Goal: Information Seeking & Learning: Learn about a topic

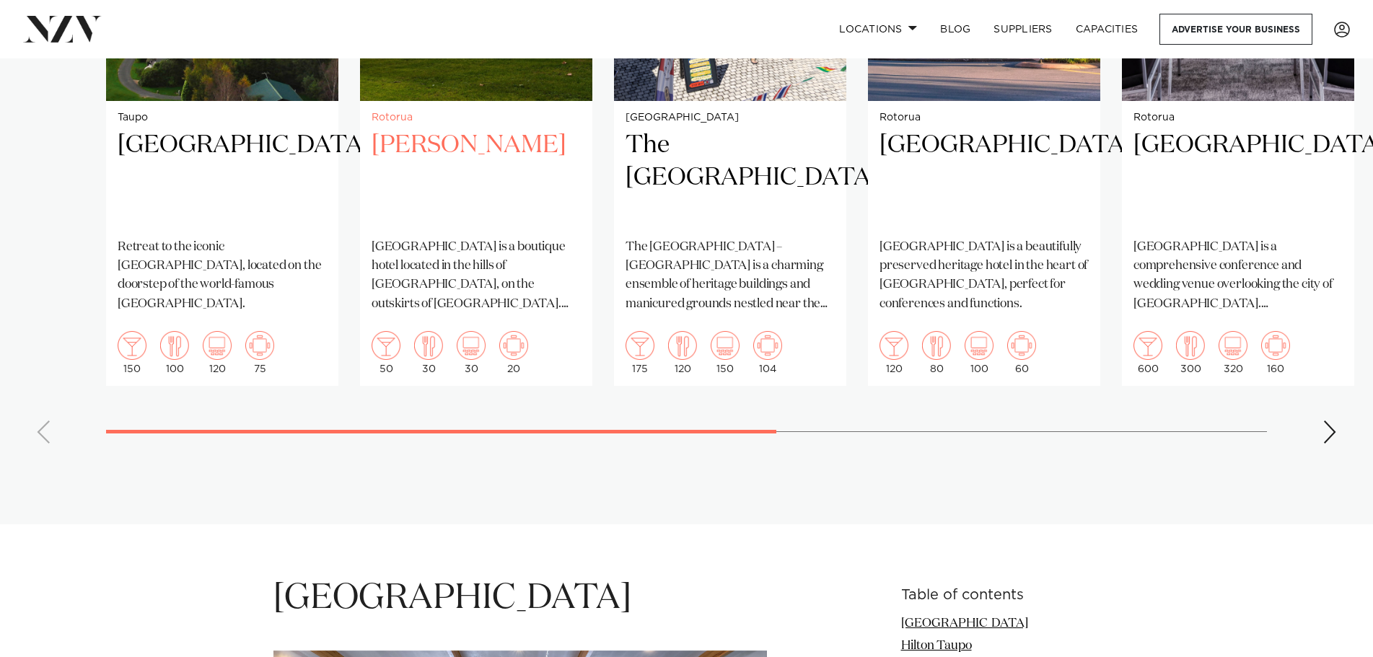
scroll to position [1443, 0]
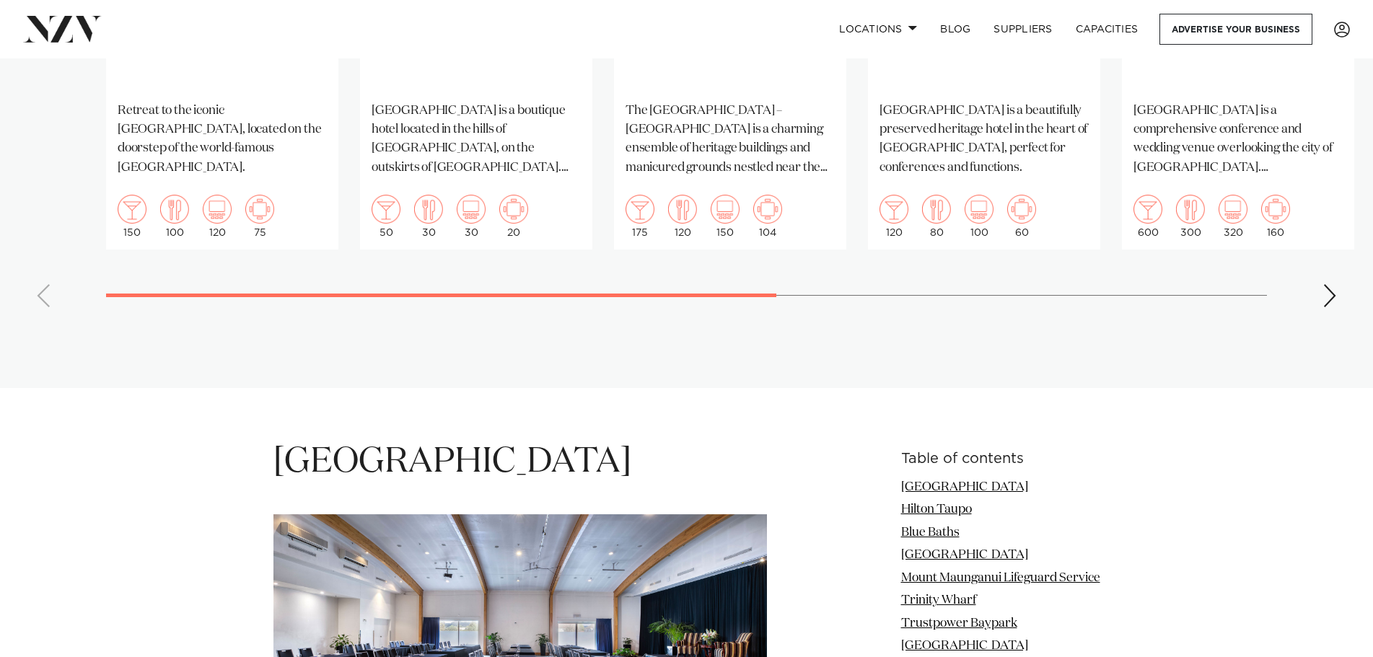
click at [1330, 284] on div "Next slide" at bounding box center [1330, 295] width 14 height 23
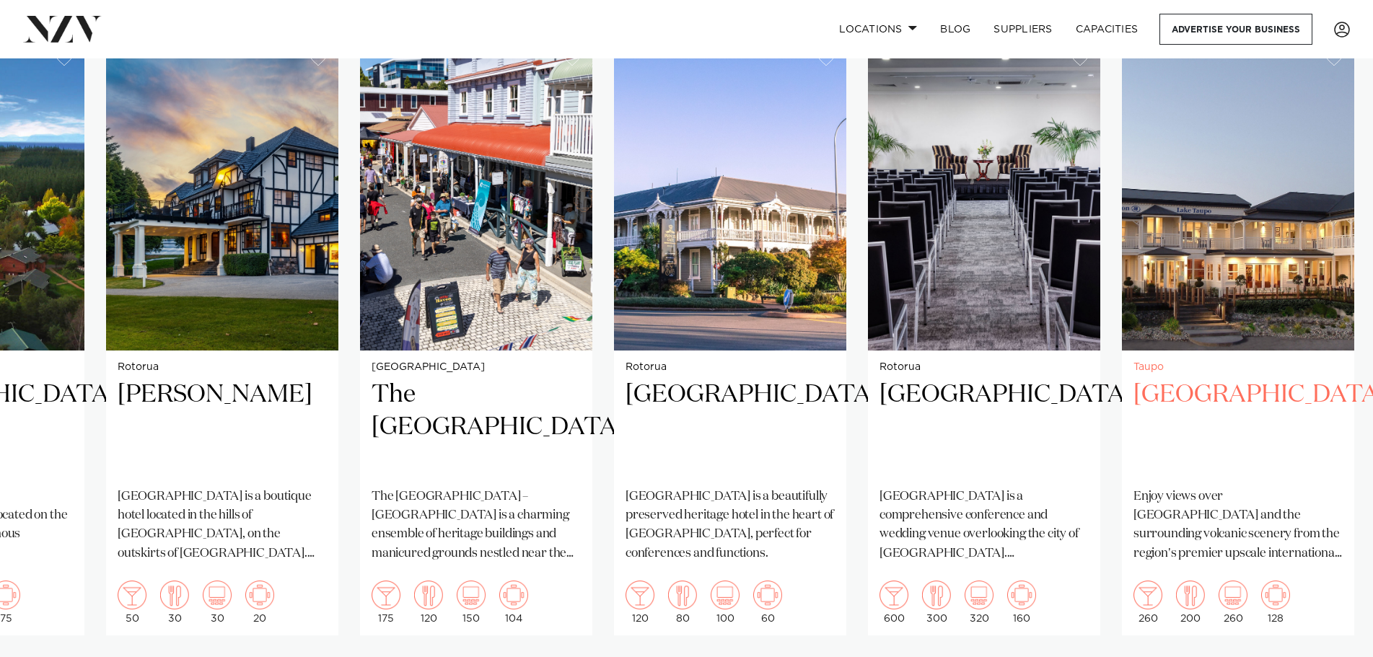
scroll to position [1082, 0]
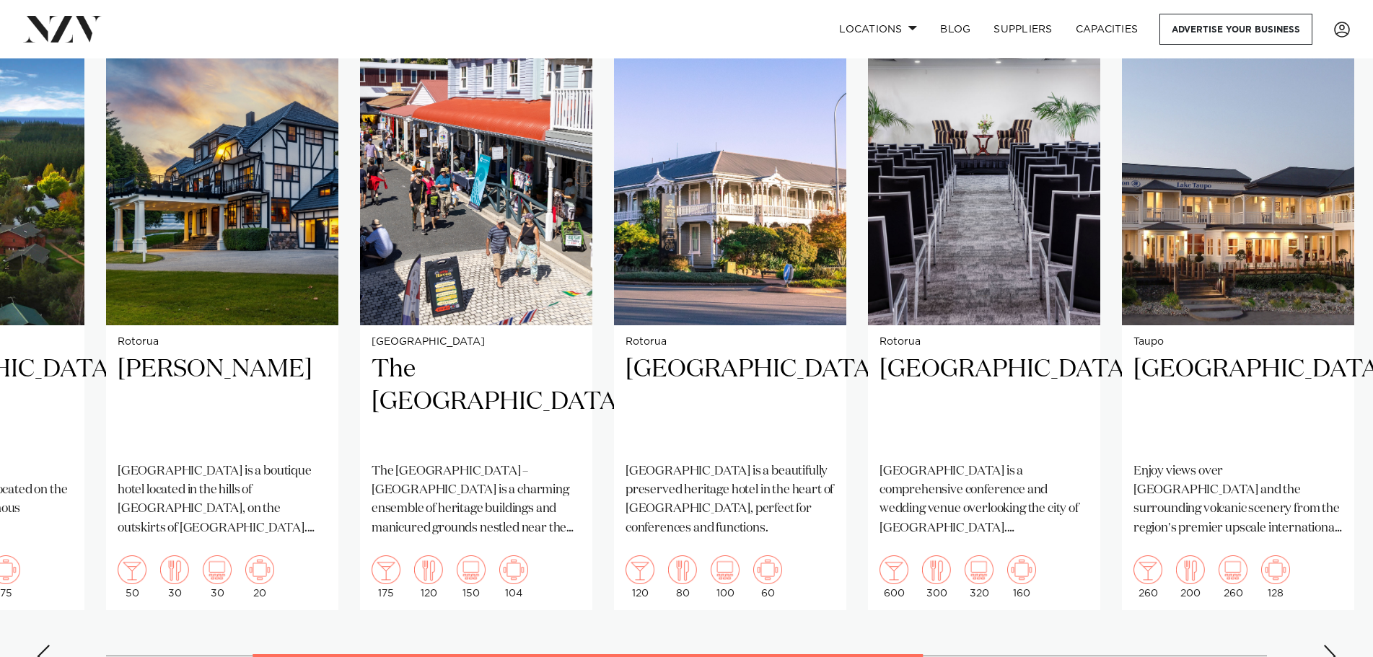
click at [1323, 645] on div "Next slide" at bounding box center [1330, 656] width 14 height 23
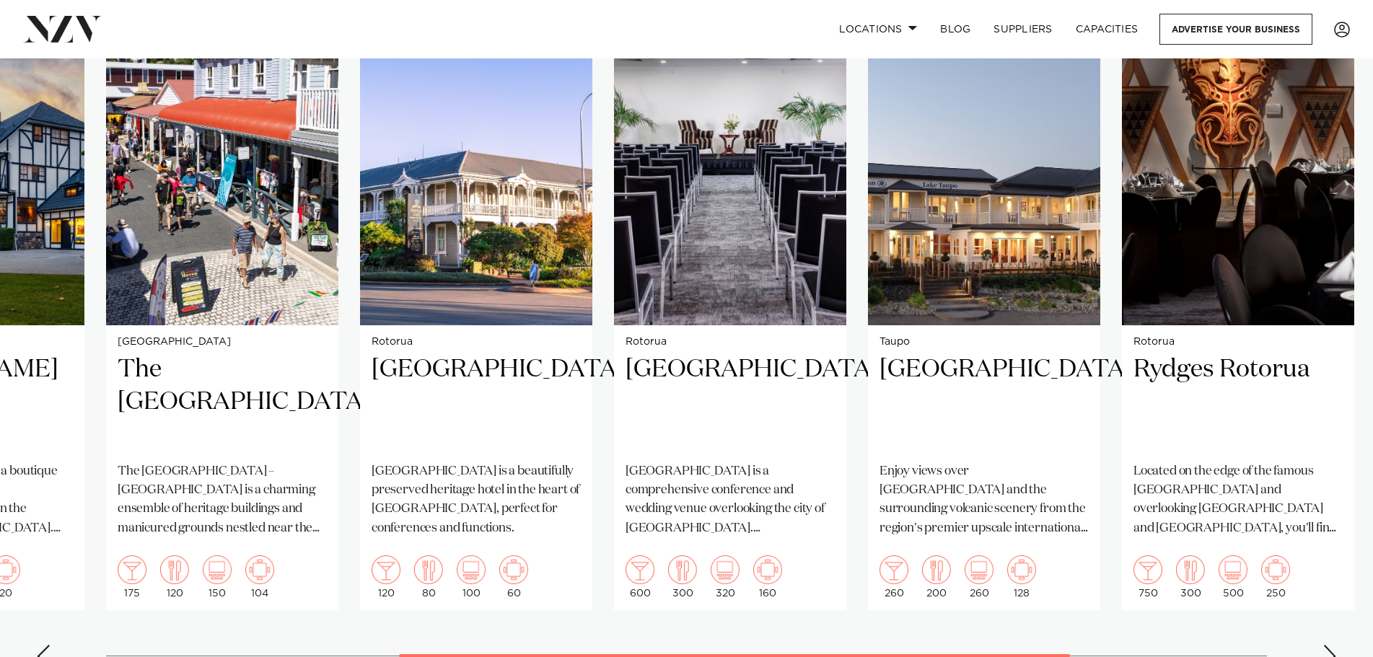
click at [1323, 645] on div "Next slide" at bounding box center [1330, 656] width 14 height 23
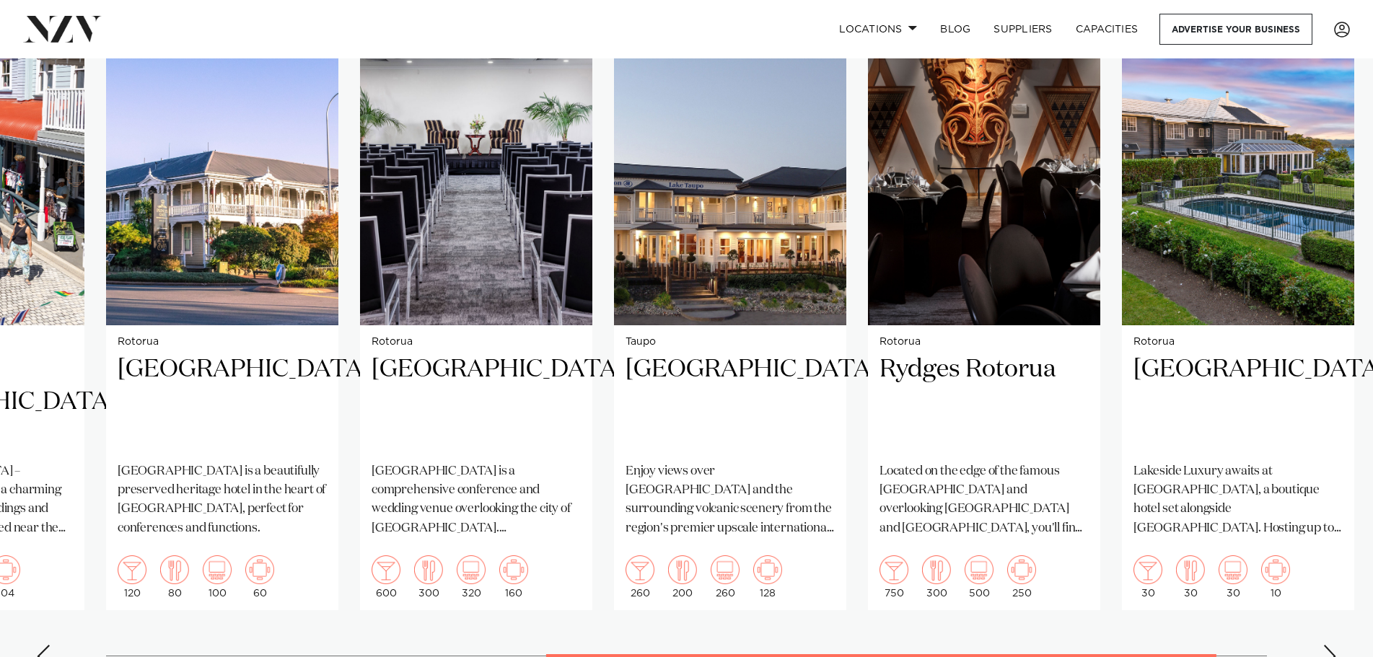
click at [1323, 645] on div "Next slide" at bounding box center [1330, 656] width 14 height 23
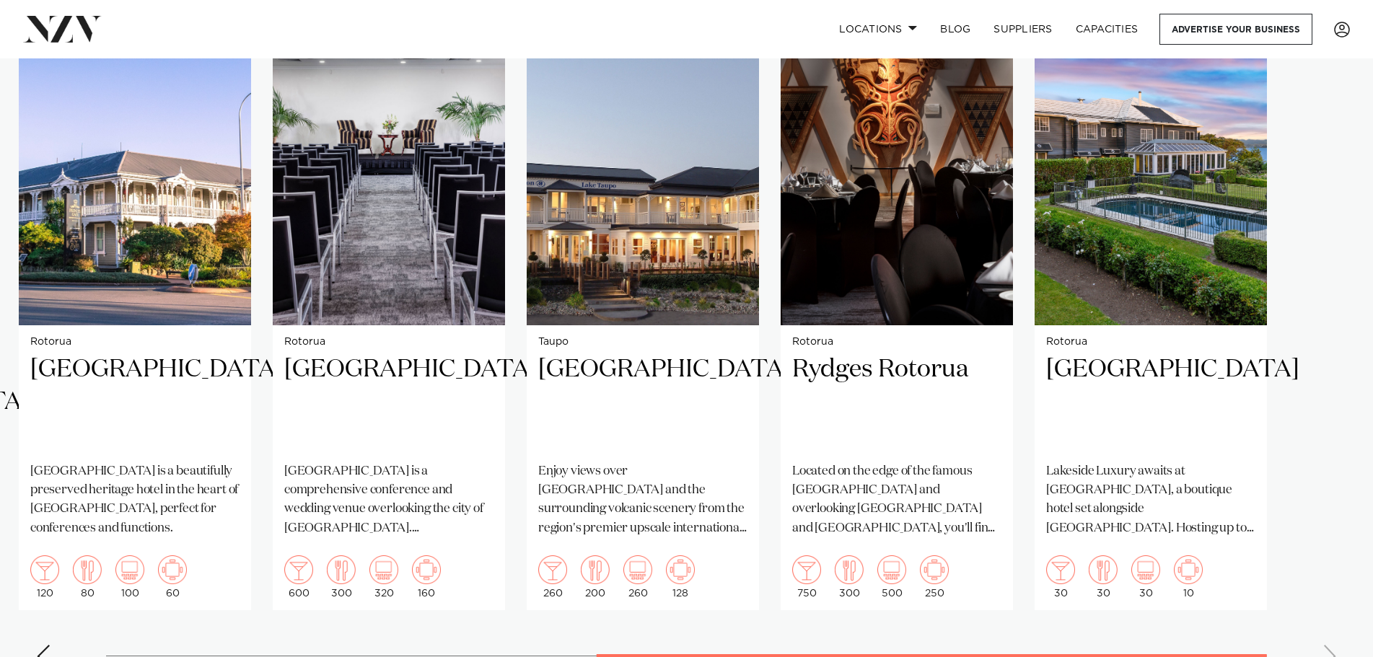
click at [1323, 632] on swiper-container "Taupo Tongariro Lodge Retreat to the iconic Tongariro Lodge, located on the doo…" at bounding box center [686, 347] width 1373 height 666
click at [59, 637] on swiper-container "Taupo Tongariro Lodge Retreat to the iconic Tongariro Lodge, located on the doo…" at bounding box center [686, 347] width 1373 height 666
click at [48, 645] on div "Previous slide" at bounding box center [43, 656] width 14 height 23
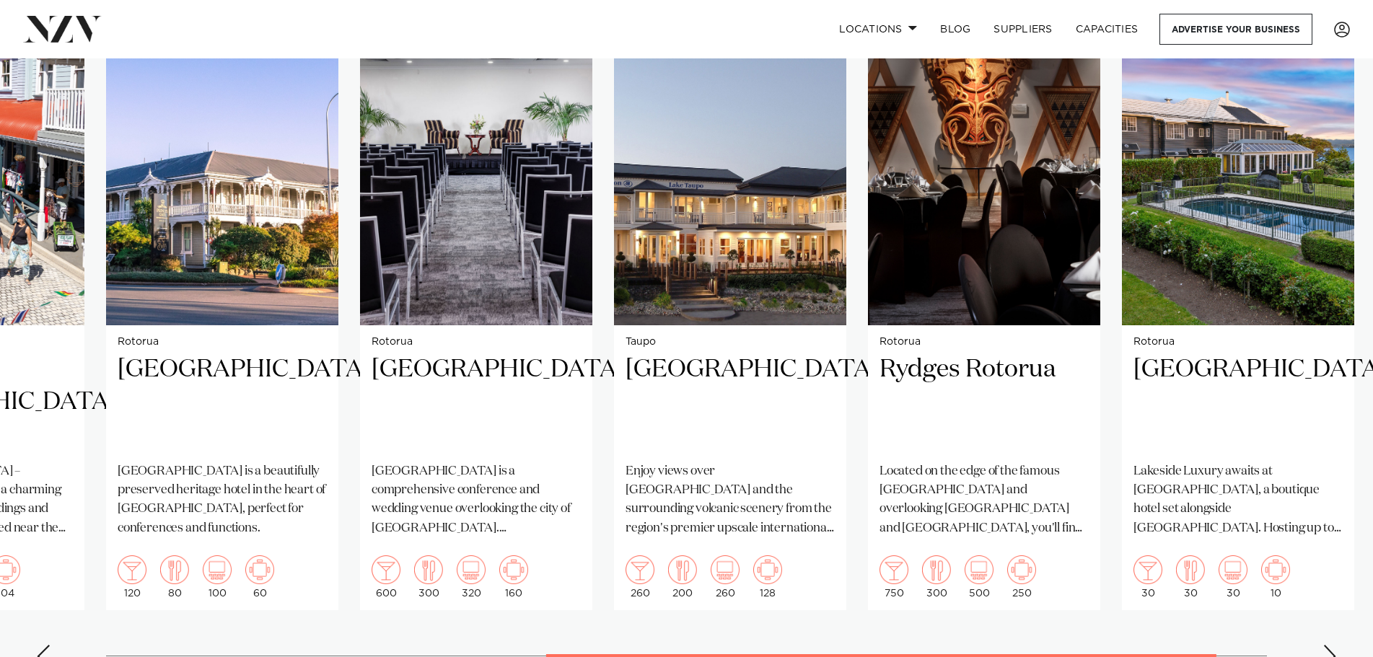
click at [43, 645] on div "Previous slide" at bounding box center [43, 656] width 14 height 23
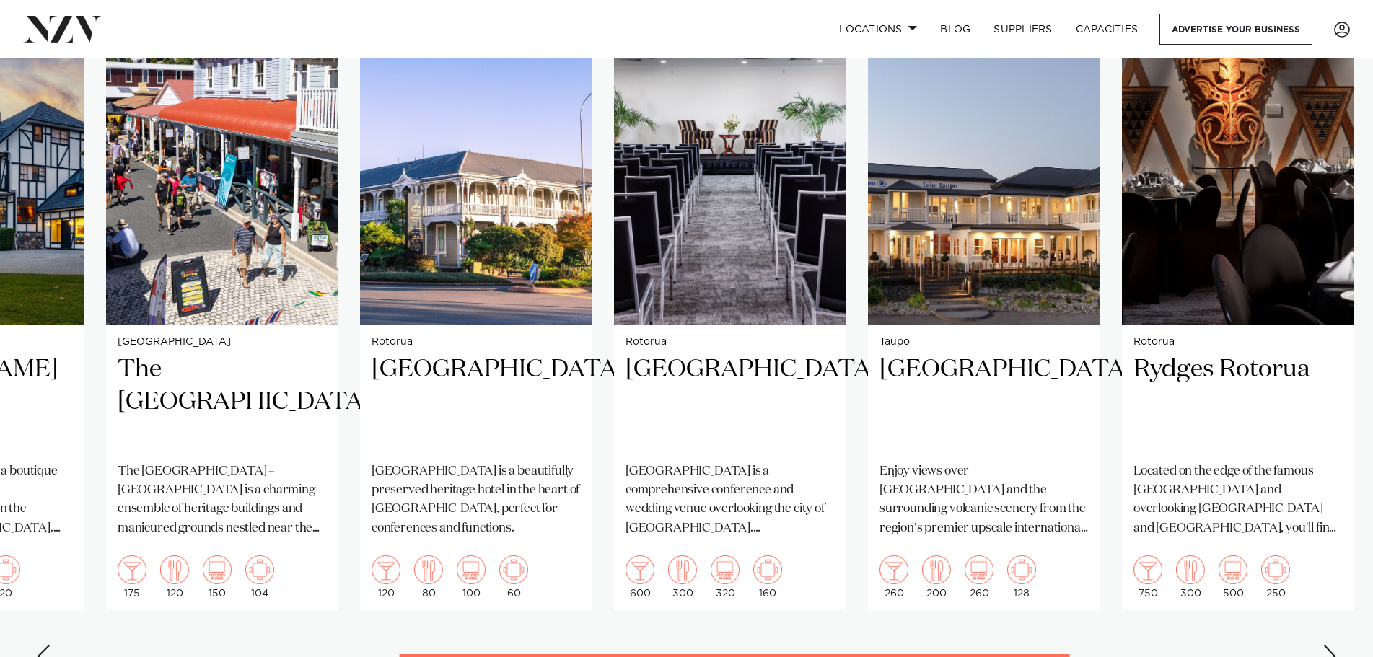
click at [43, 645] on div "Previous slide" at bounding box center [43, 656] width 14 height 23
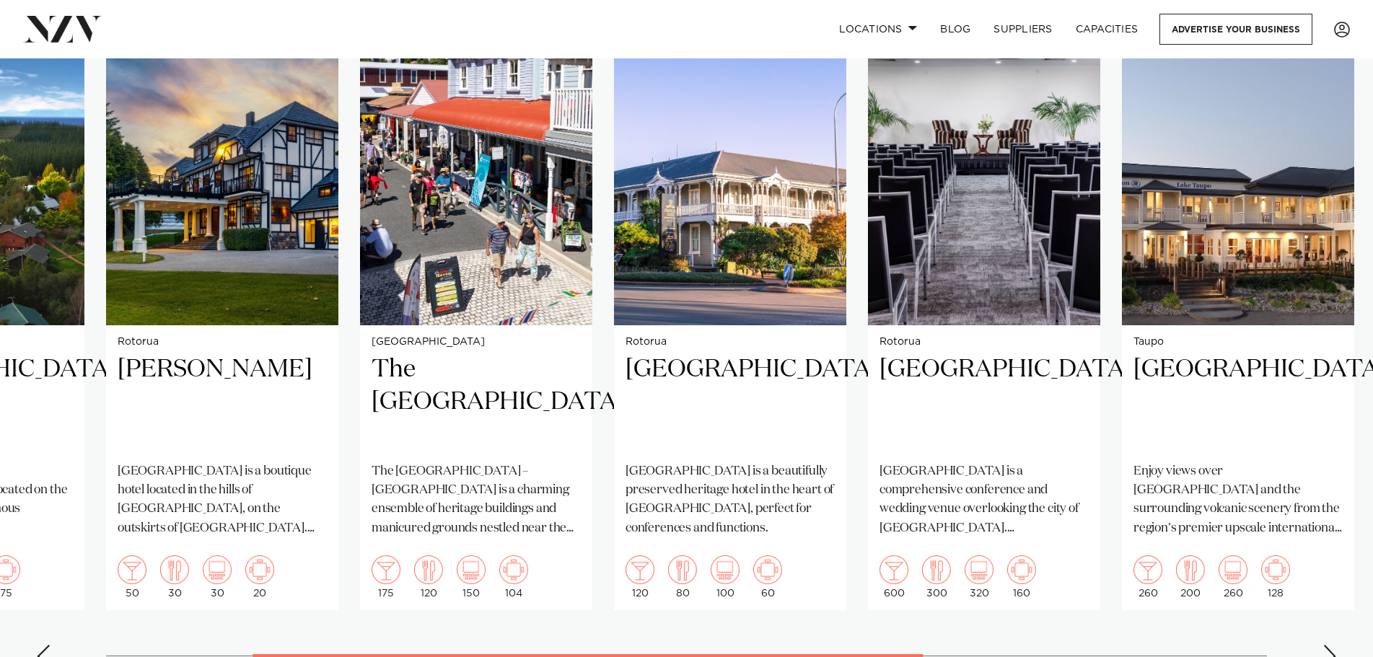
click at [42, 645] on div "Previous slide" at bounding box center [43, 656] width 14 height 23
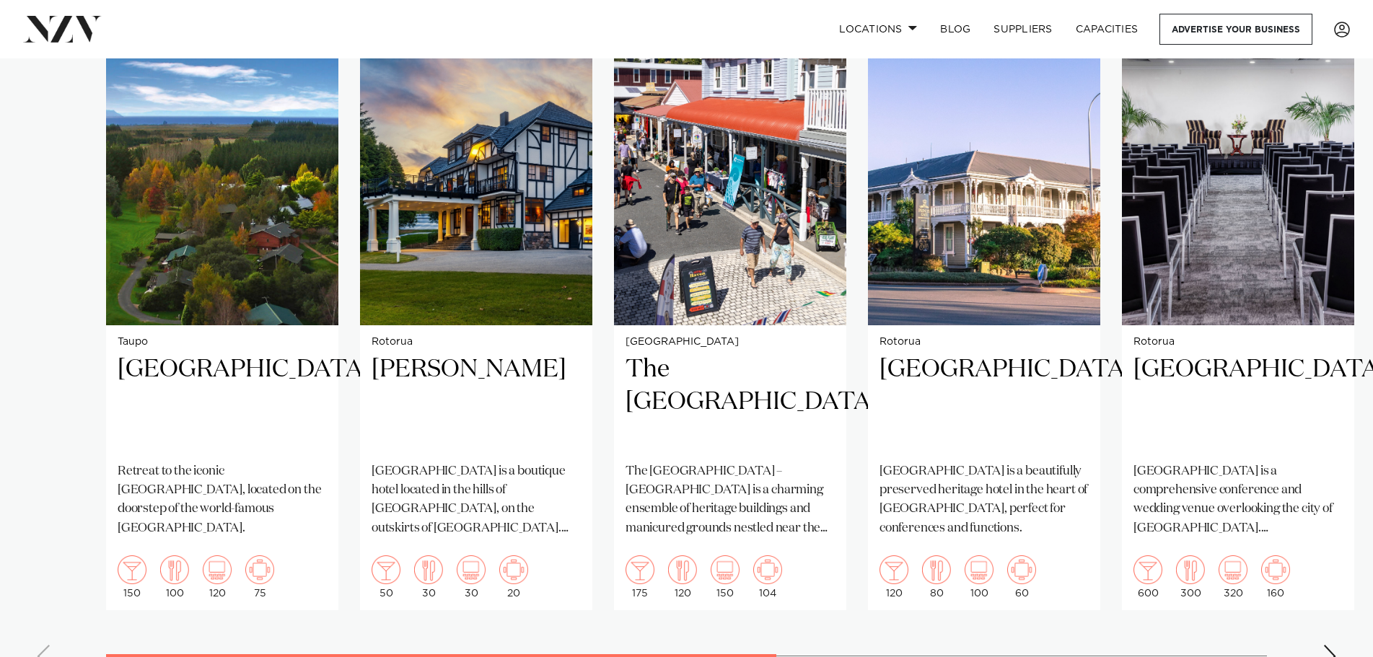
click at [42, 630] on swiper-container "Taupo Tongariro Lodge Retreat to the iconic Tongariro Lodge, located on the doo…" at bounding box center [686, 347] width 1373 height 666
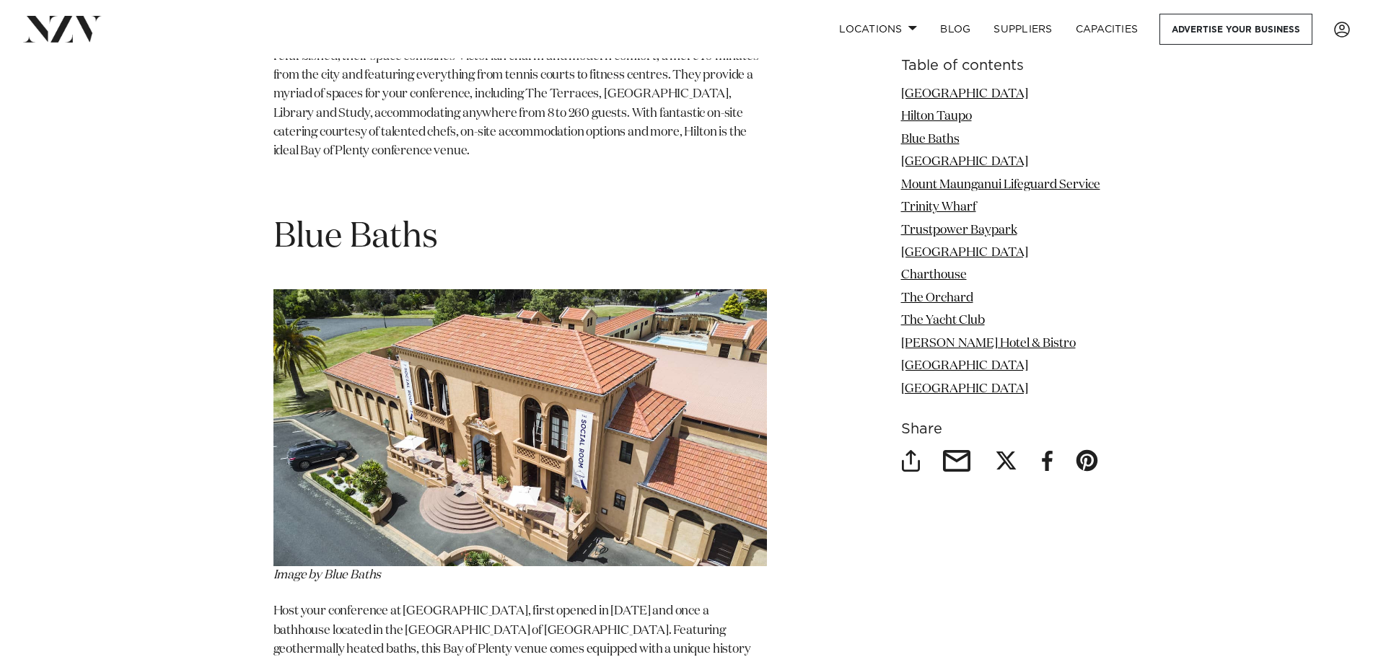
scroll to position [2814, 0]
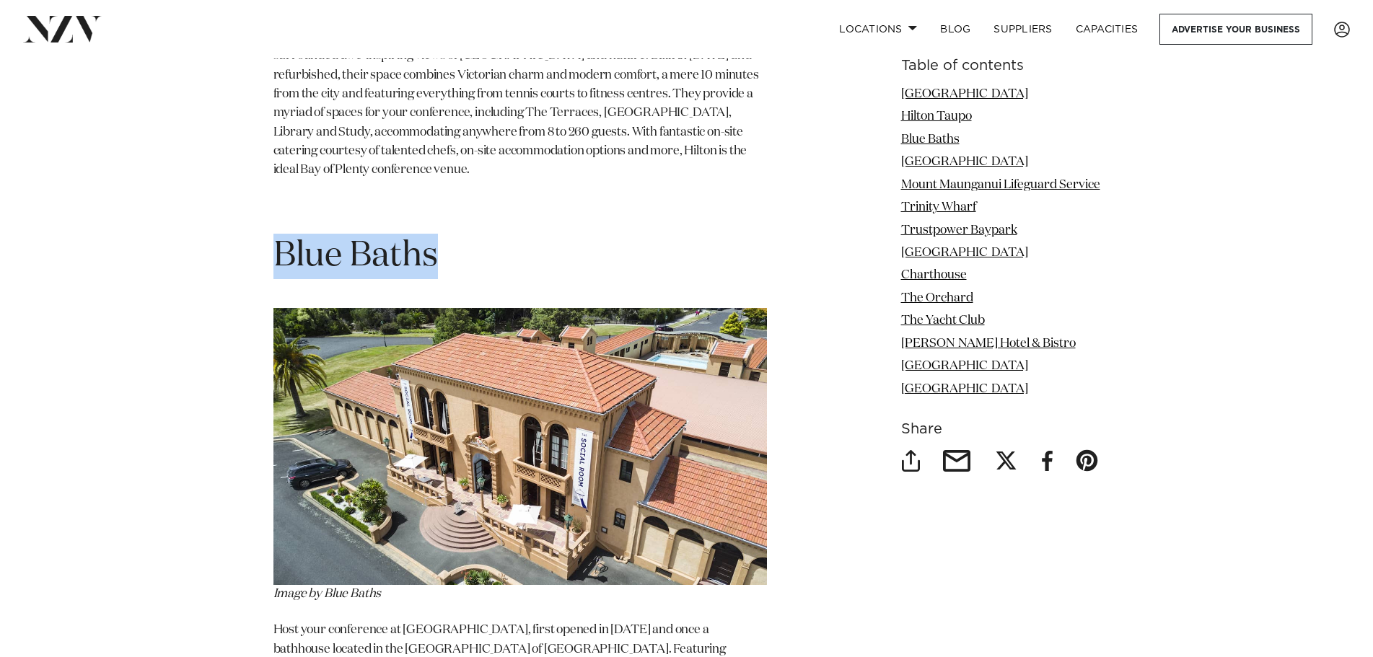
drag, startPoint x: 448, startPoint y: 214, endPoint x: 285, endPoint y: 195, distance: 164.2
click at [280, 234] on h1 "Blue Baths" at bounding box center [520, 256] width 494 height 45
copy span "Blue Baths"
